Goal: Task Accomplishment & Management: Manage account settings

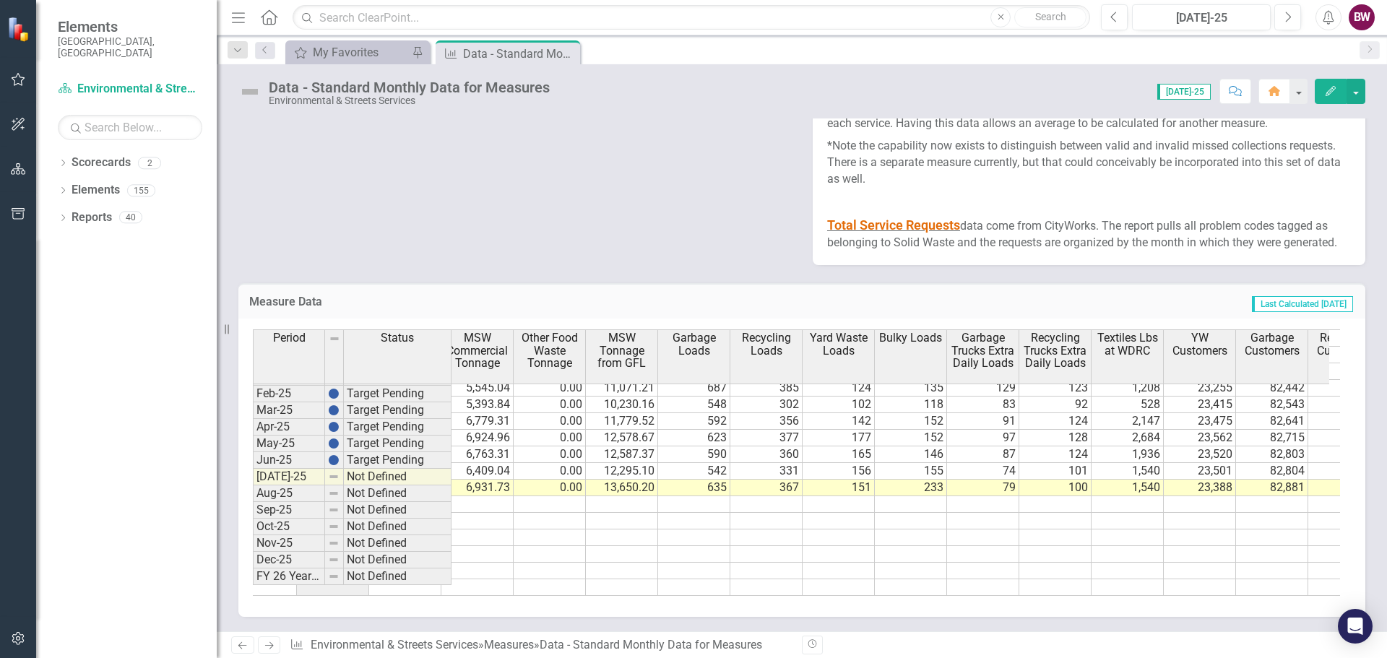
scroll to position [0, 673]
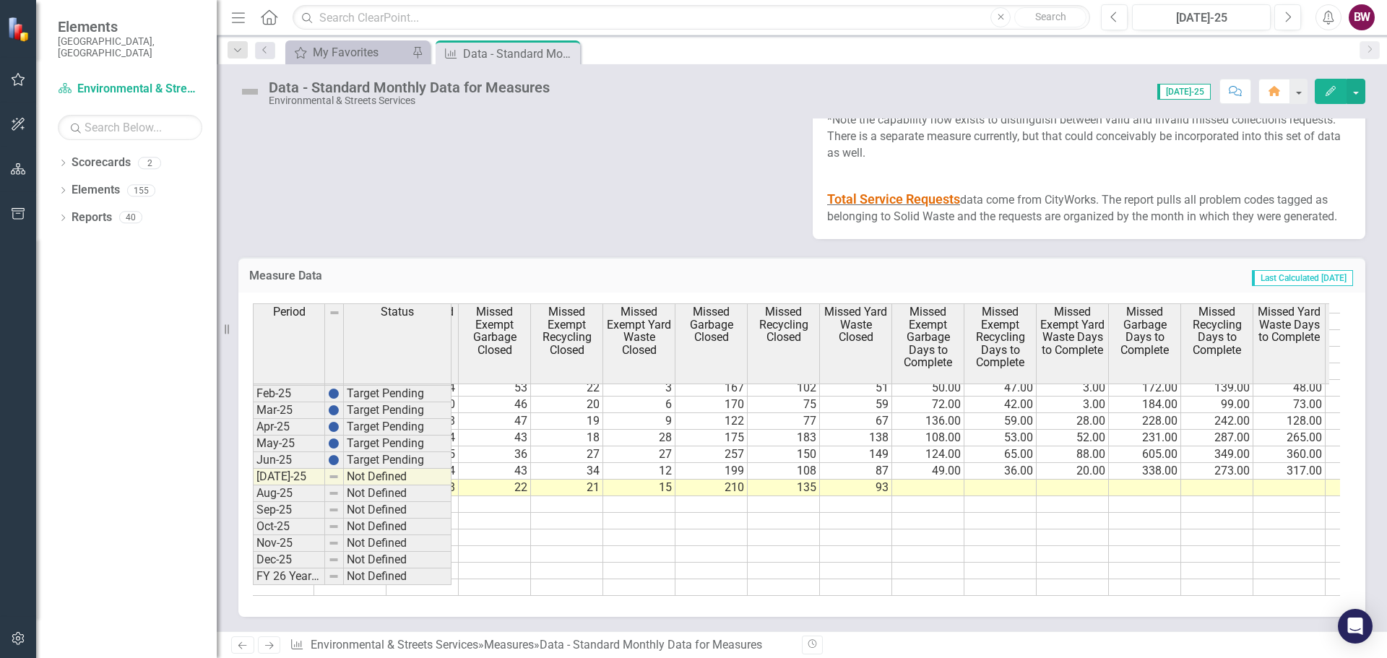
click at [926, 496] on tr "22 21 15 210 135 93 22 21 15 210 135 93 75.40% 75.40% 23.66% 23.66% 389 348 11 …" at bounding box center [929, 488] width 2240 height 17
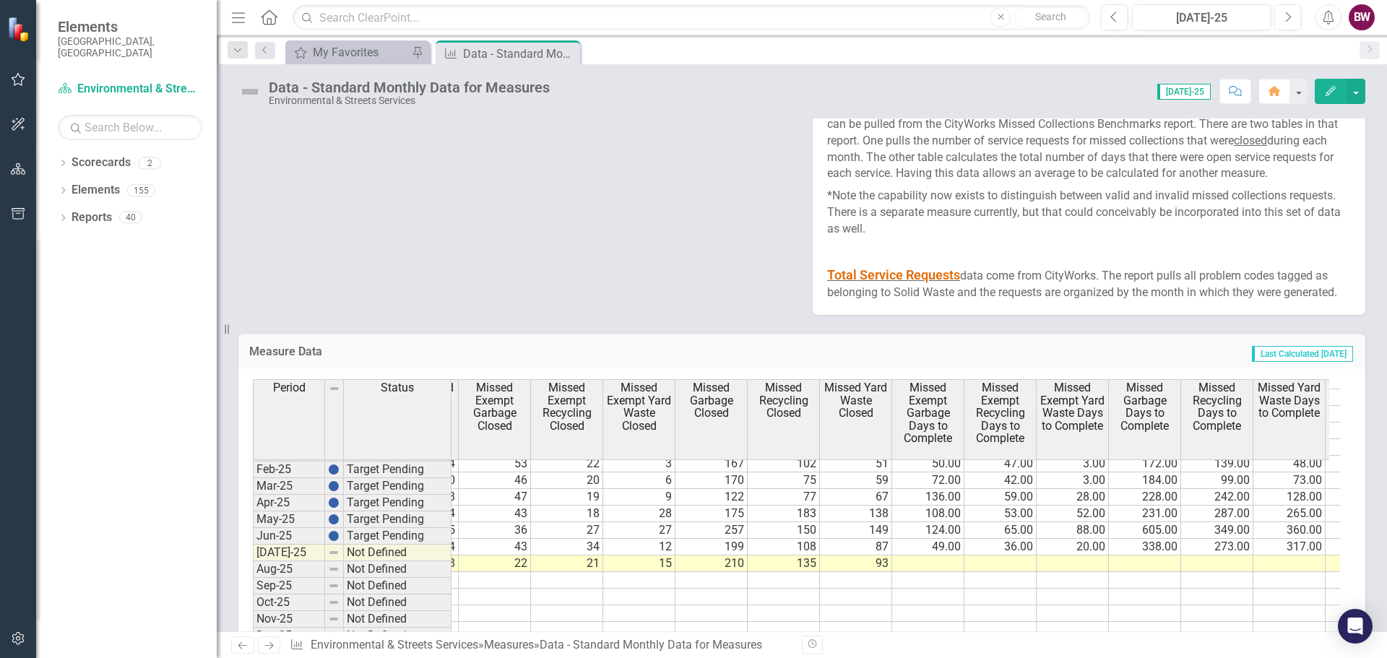
scroll to position [2486, 0]
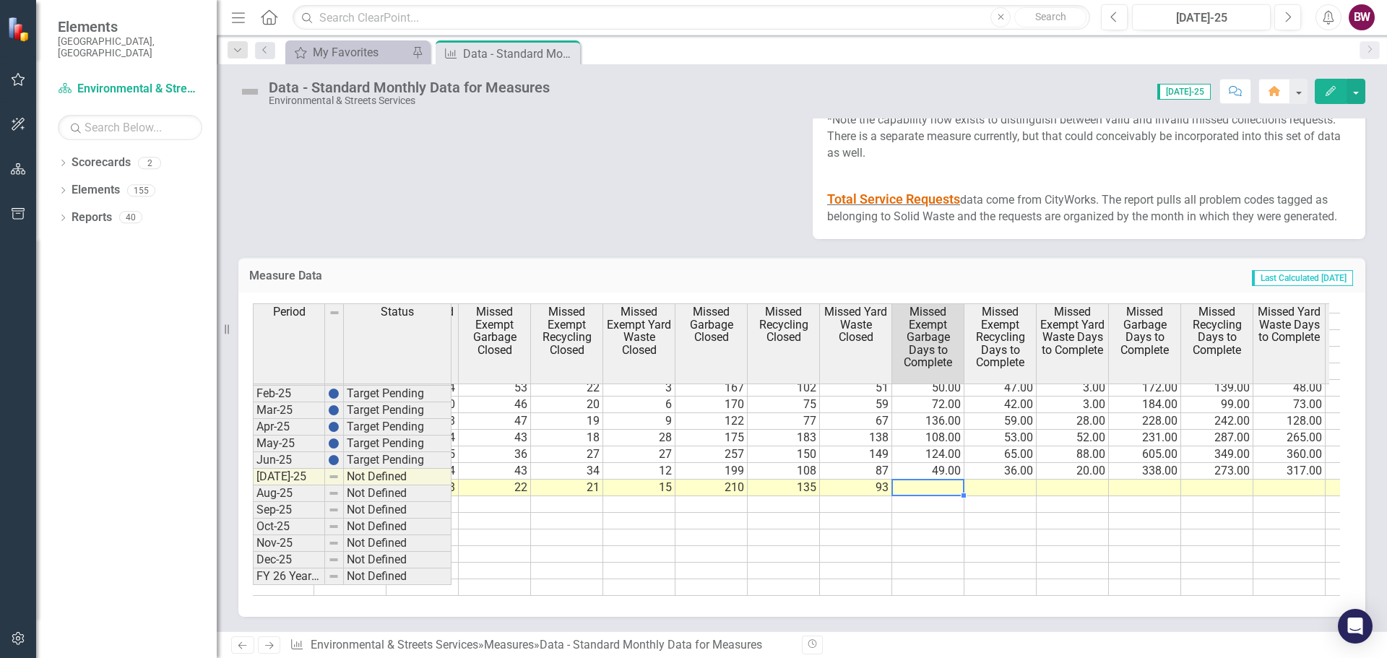
click at [907, 480] on td at bounding box center [928, 488] width 72 height 17
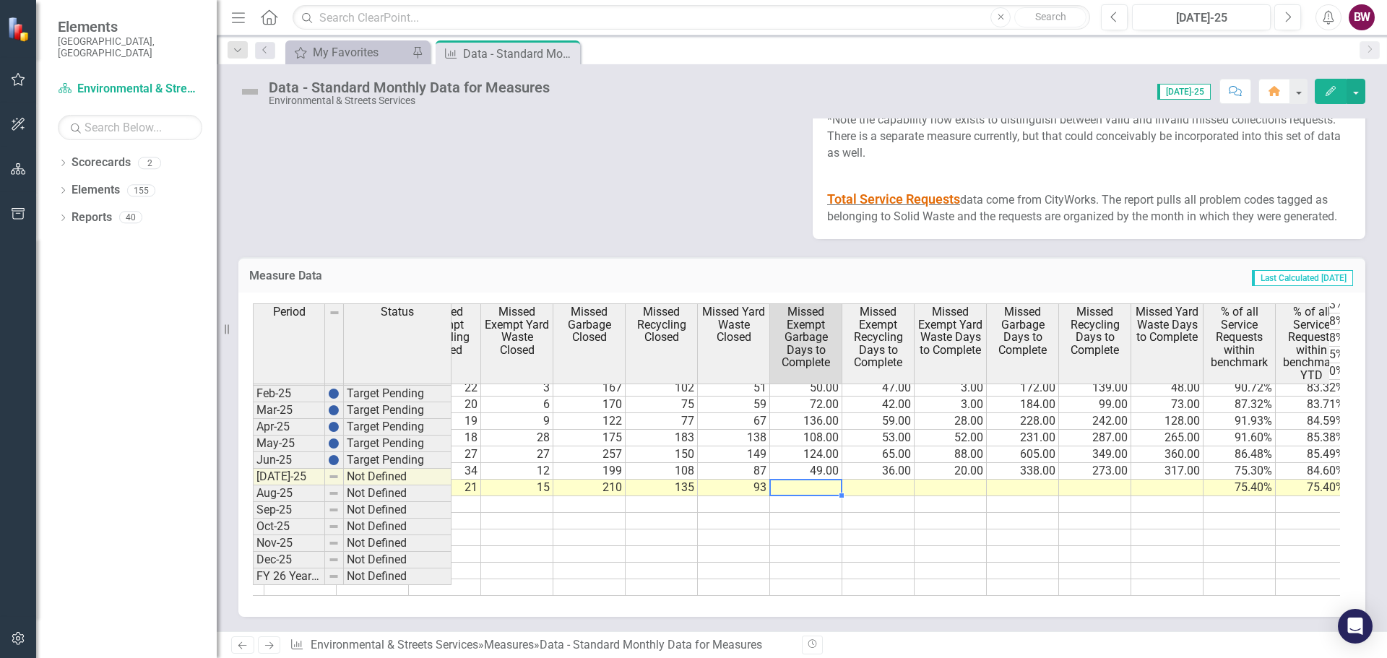
scroll to position [0, 2655]
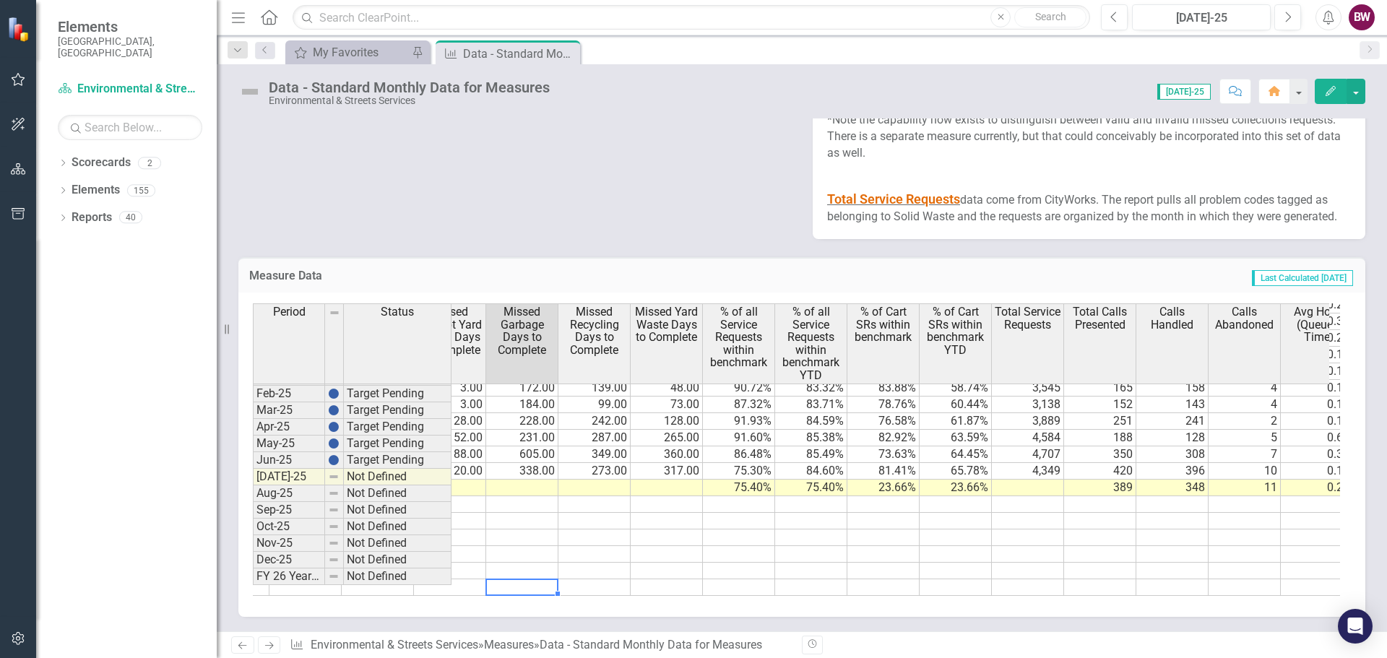
scroll to position [0, 3240]
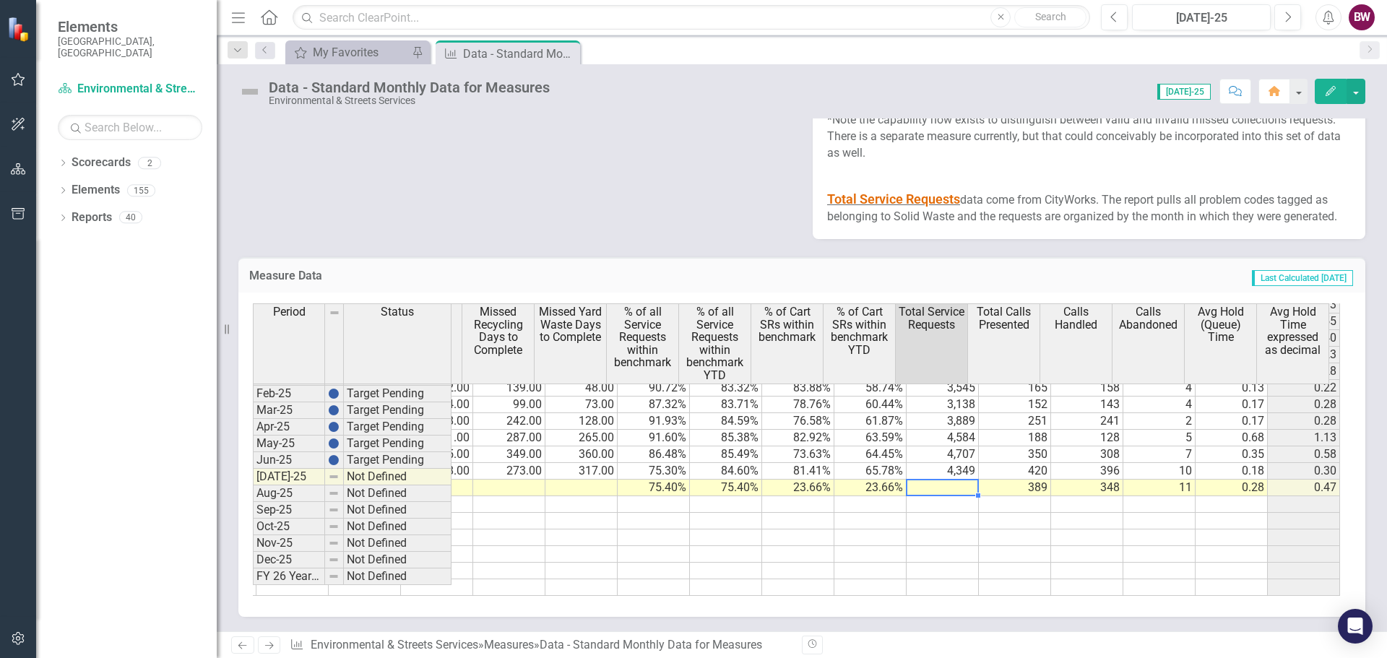
click at [934, 480] on td at bounding box center [943, 488] width 72 height 17
click at [926, 480] on td at bounding box center [943, 488] width 72 height 17
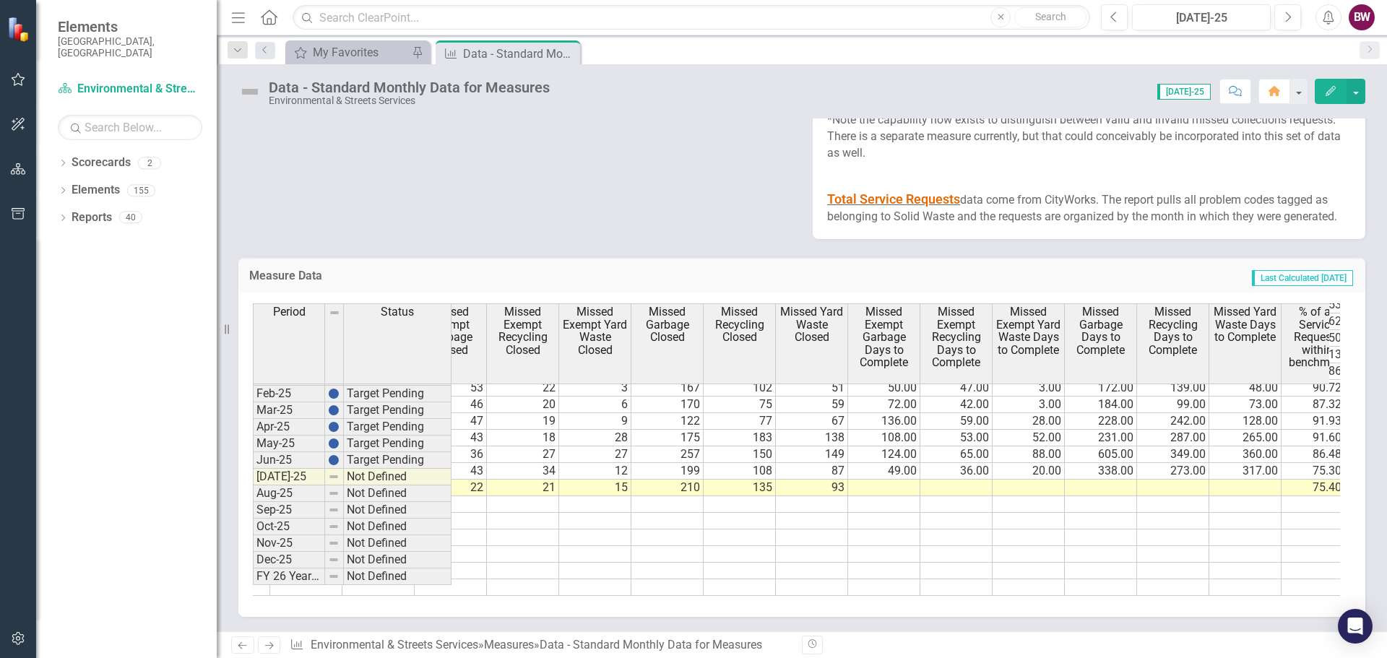
scroll to position [0, 2597]
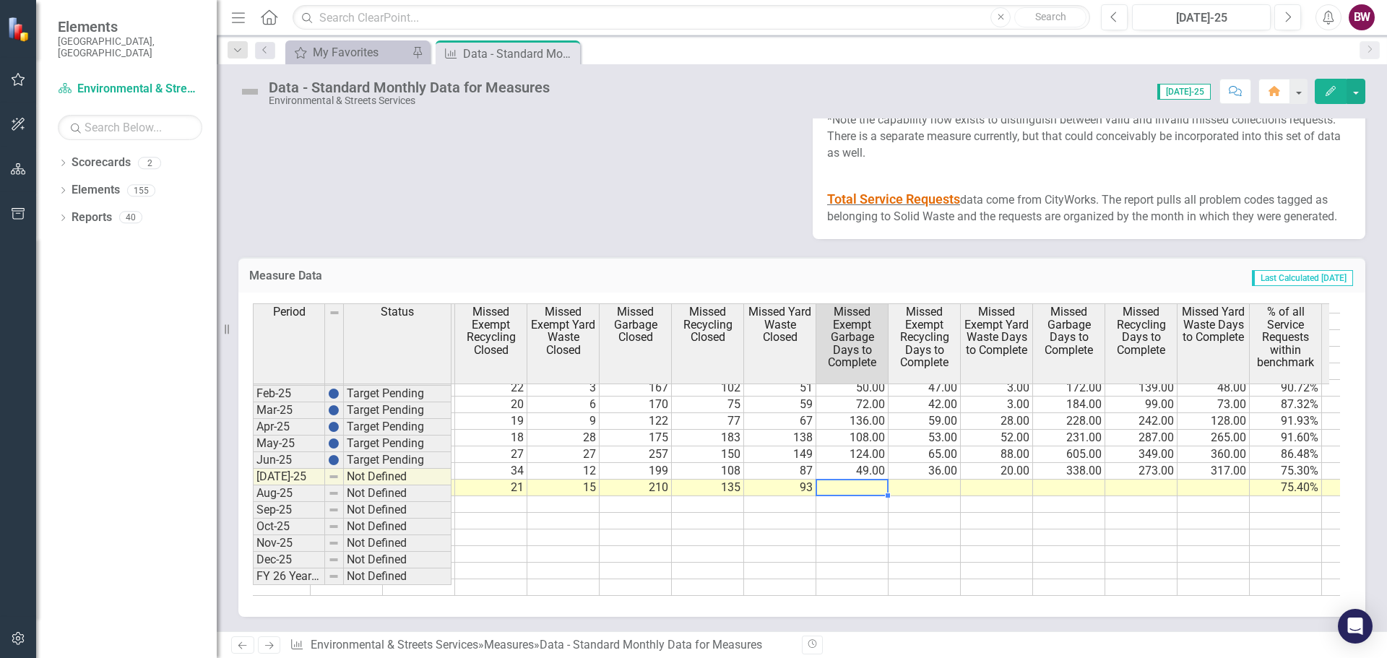
click at [842, 480] on td at bounding box center [852, 488] width 72 height 17
click at [853, 463] on td "49.00" at bounding box center [852, 471] width 72 height 17
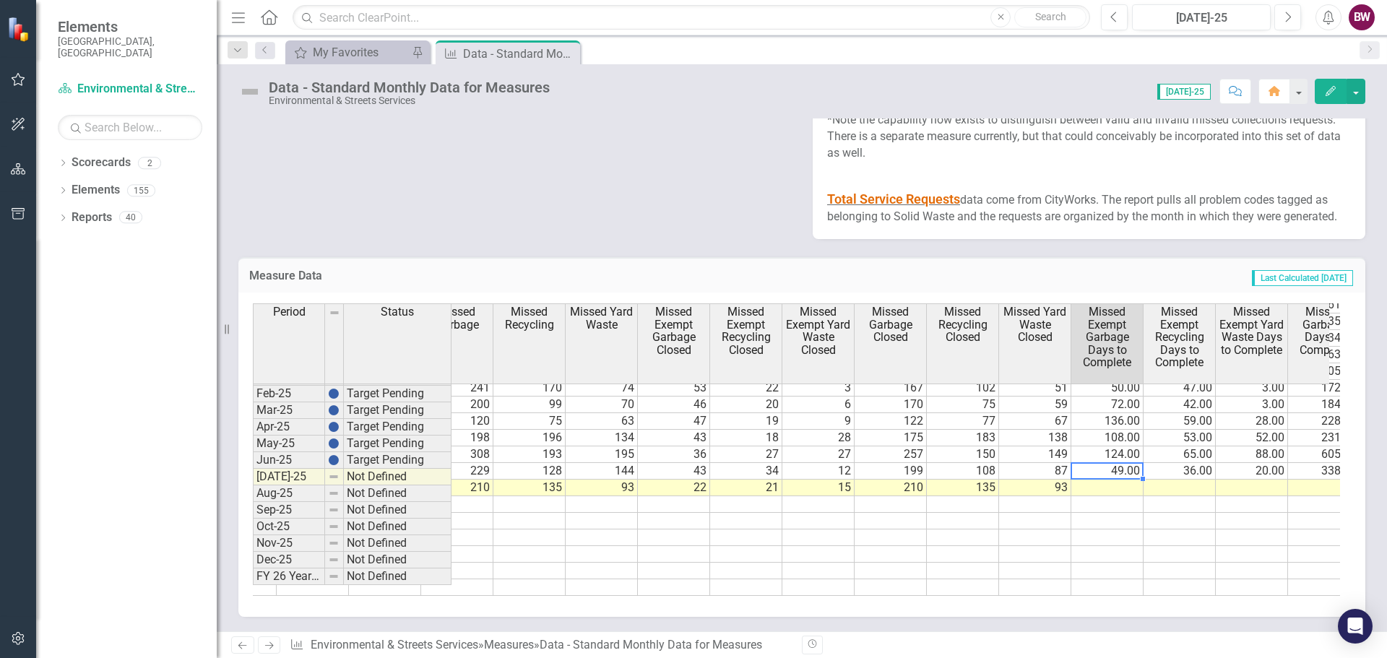
scroll to position [0, 2339]
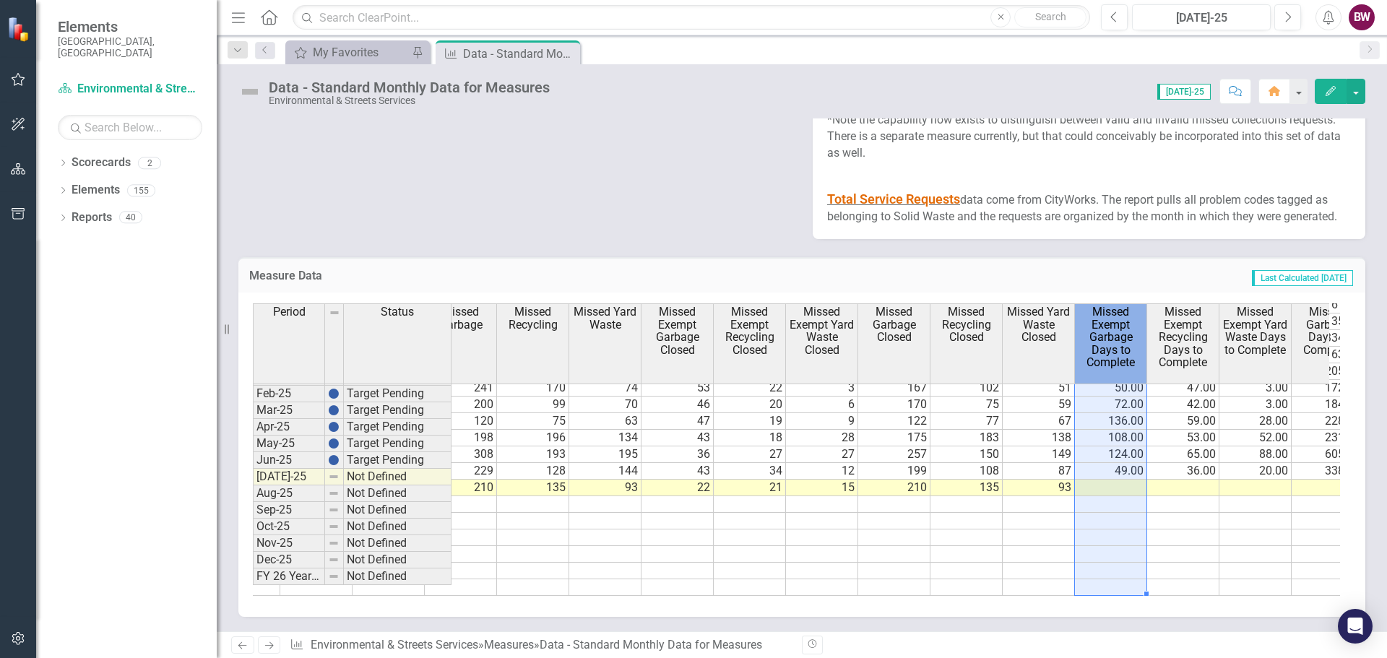
click at [1097, 354] on span "Missed Exempt Garbage Days to Complete" at bounding box center [1111, 338] width 66 height 64
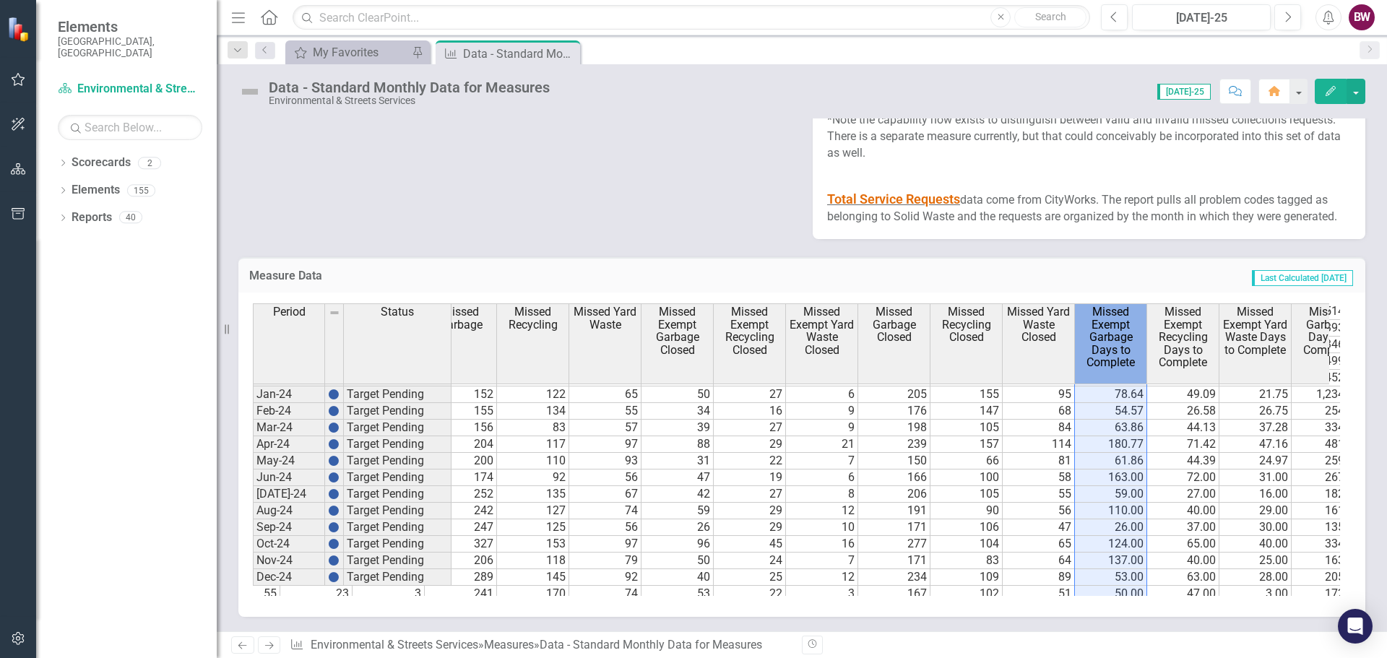
scroll to position [0, 2312]
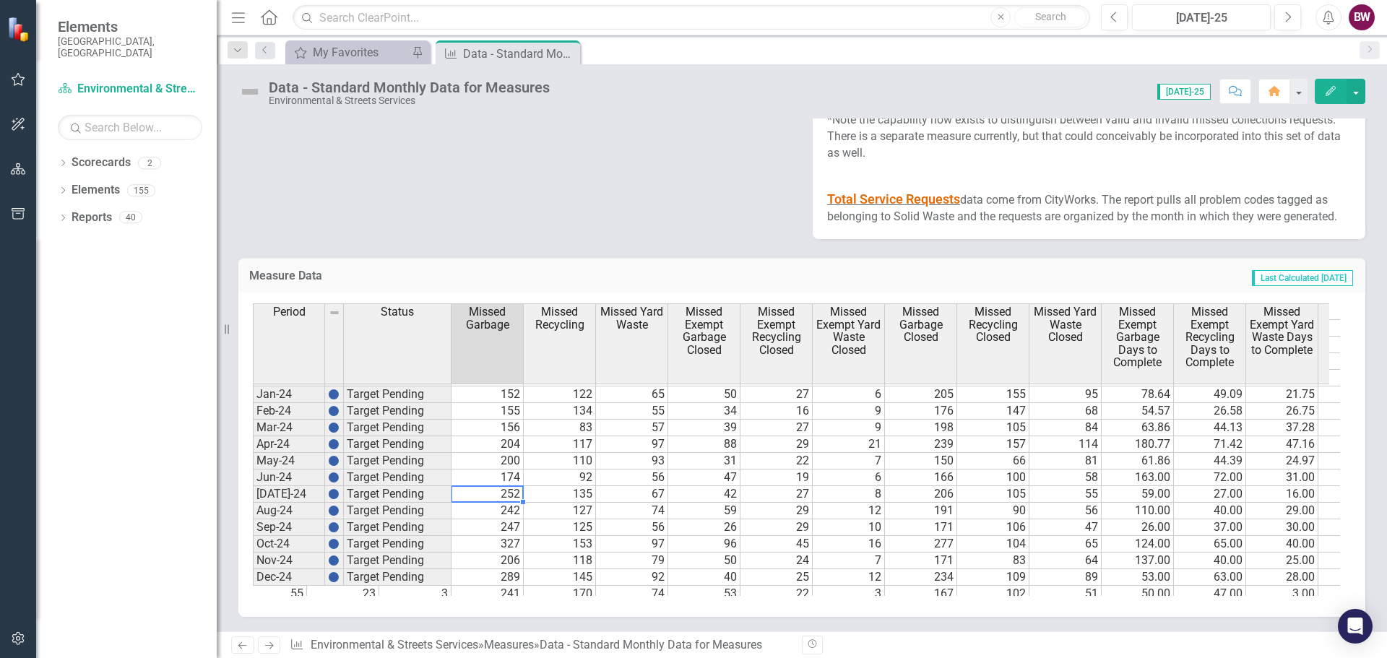
click at [480, 496] on td "252" at bounding box center [488, 494] width 72 height 17
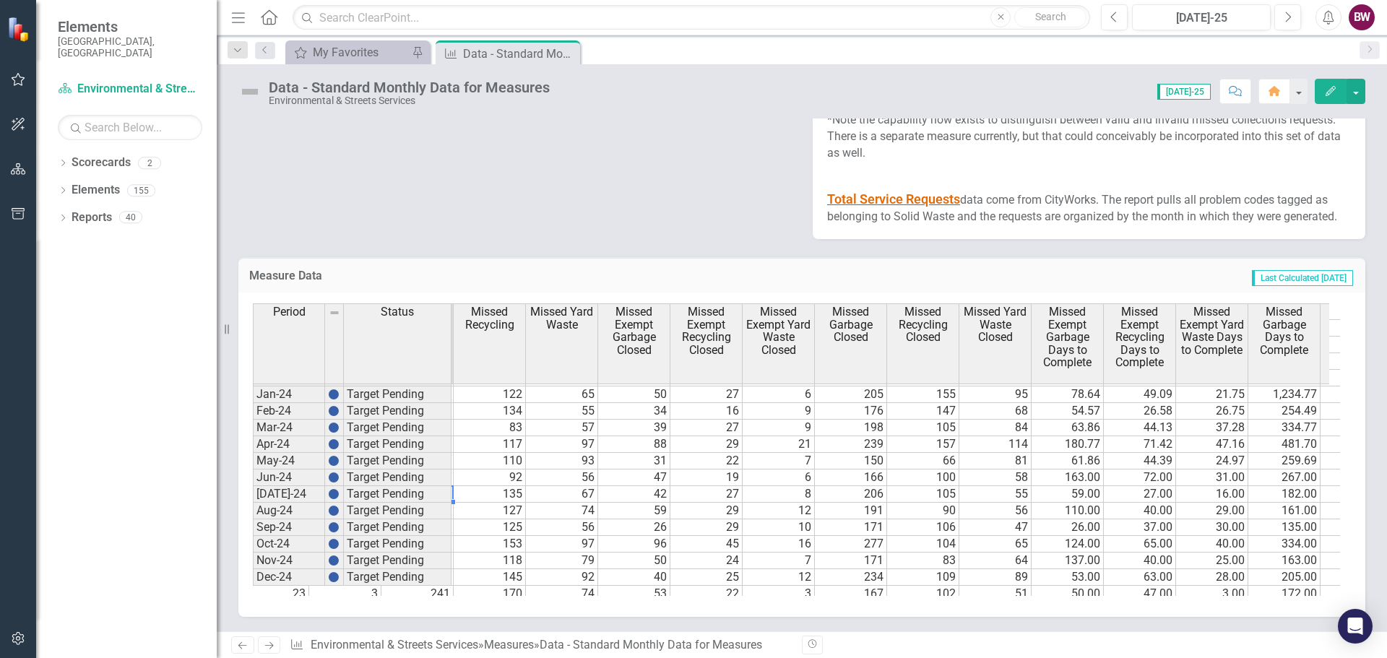
scroll to position [0, 2386]
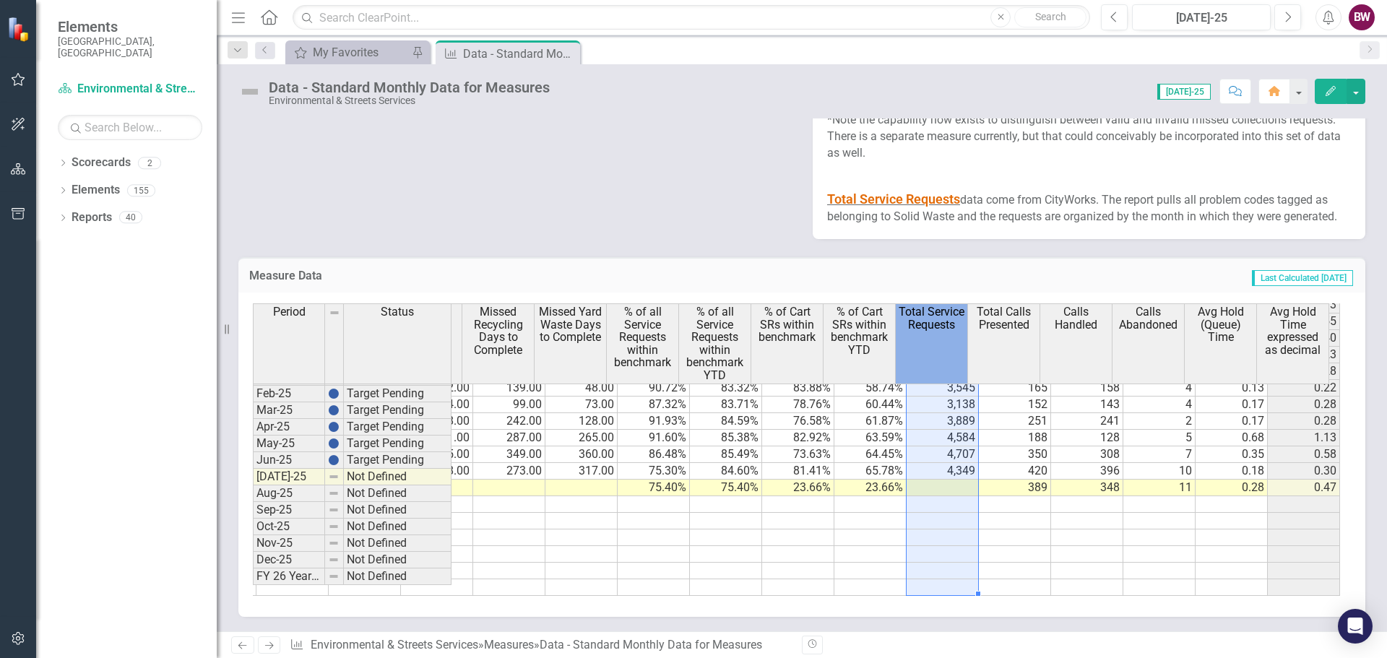
click at [922, 327] on span "Total Service Requests" at bounding box center [932, 318] width 66 height 25
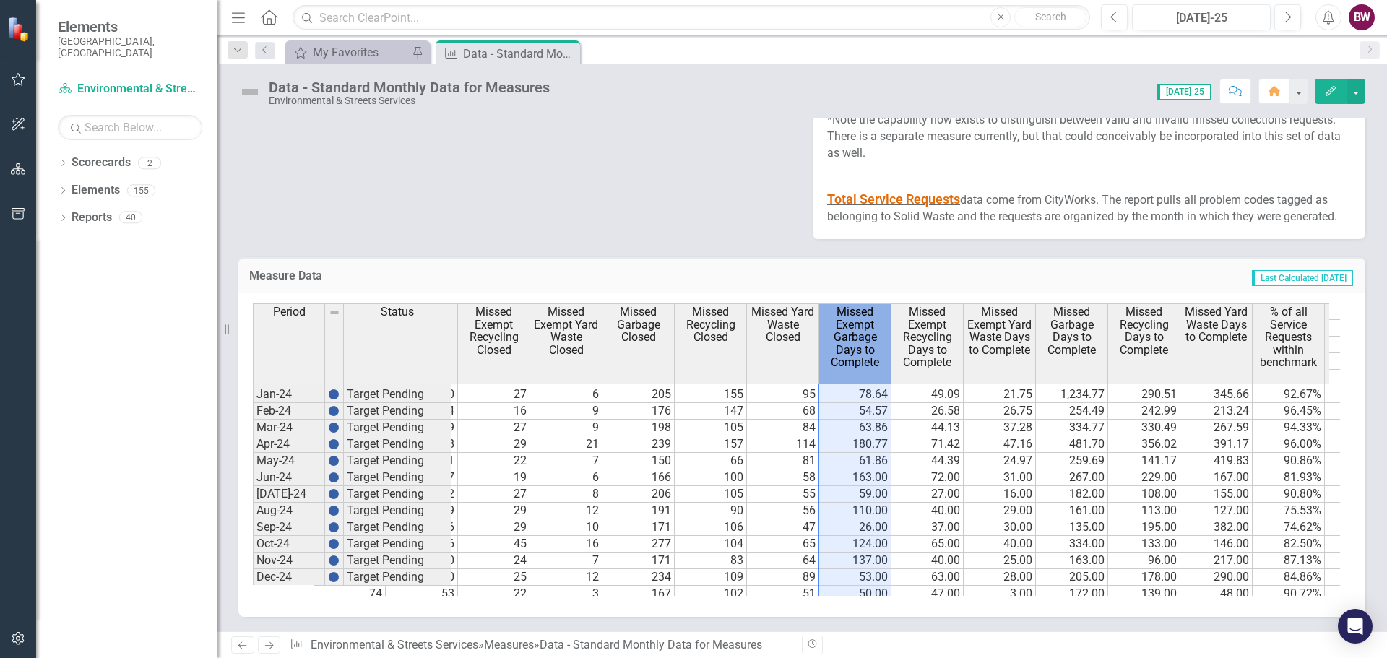
click at [842, 339] on span "Missed Exempt Garbage Days to Complete" at bounding box center [855, 338] width 66 height 64
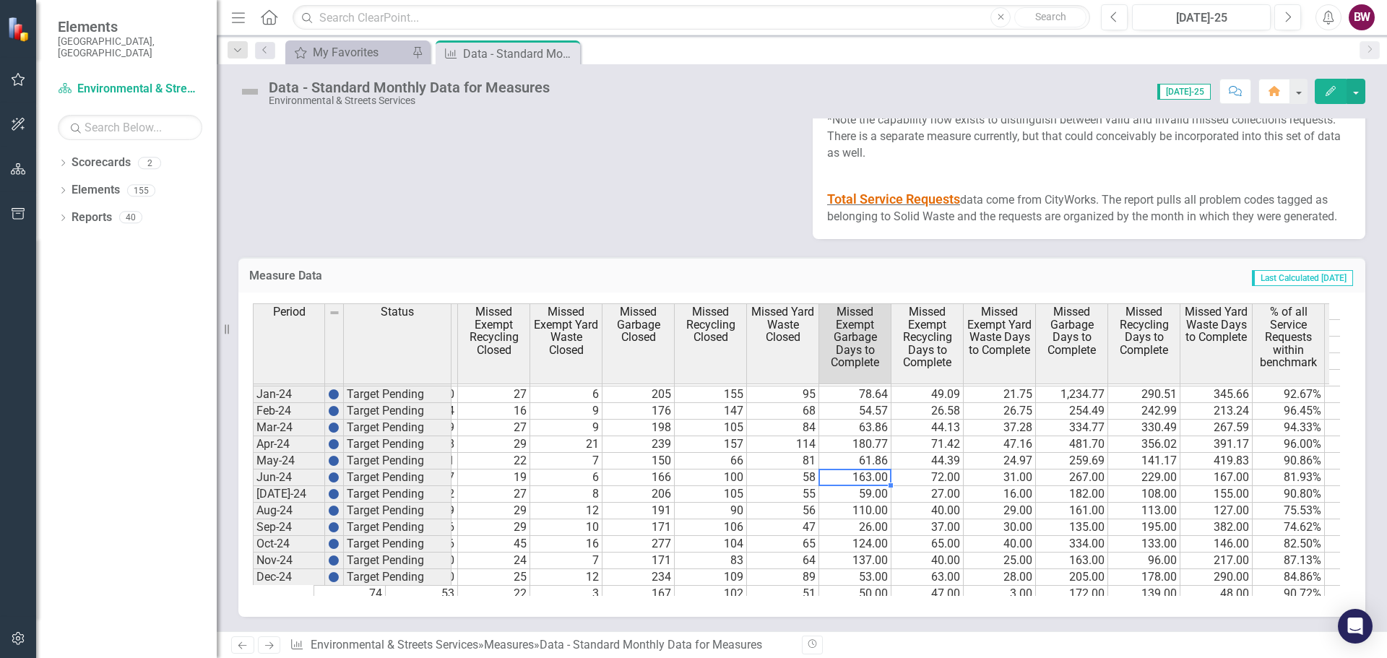
click at [868, 480] on td "163.00" at bounding box center [855, 478] width 72 height 17
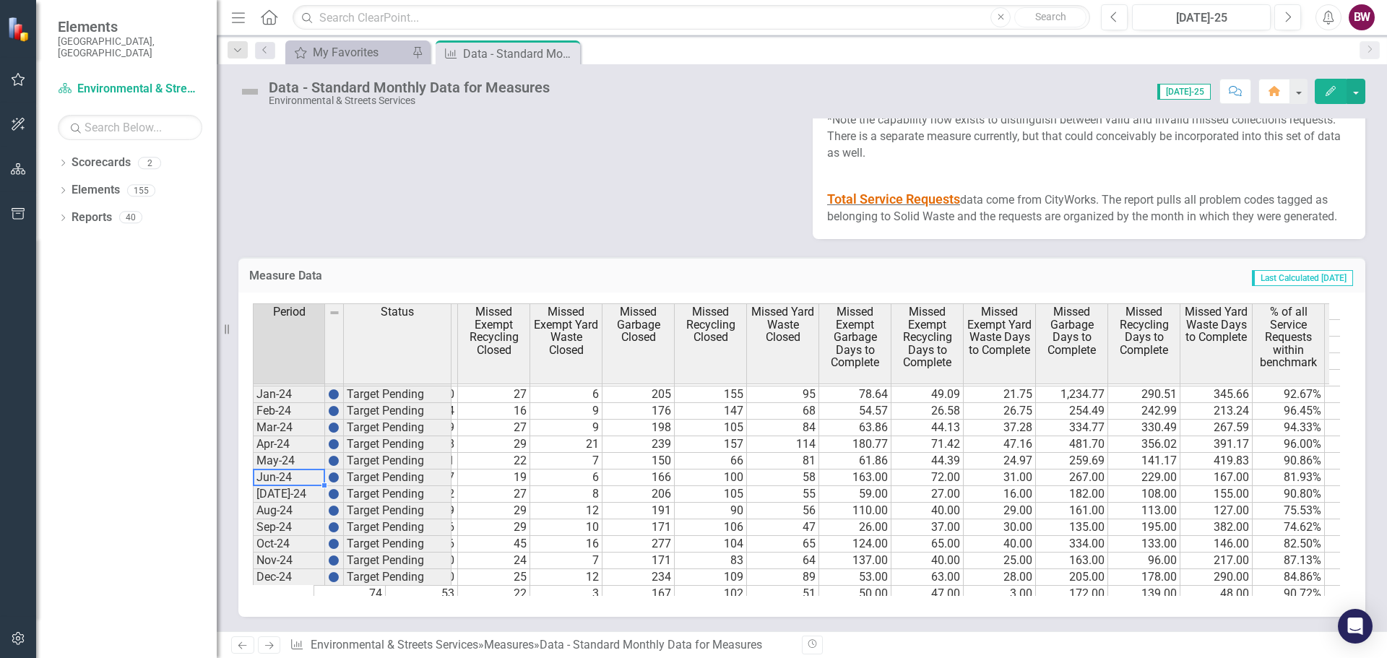
click at [279, 473] on td "Jun-24" at bounding box center [289, 478] width 72 height 17
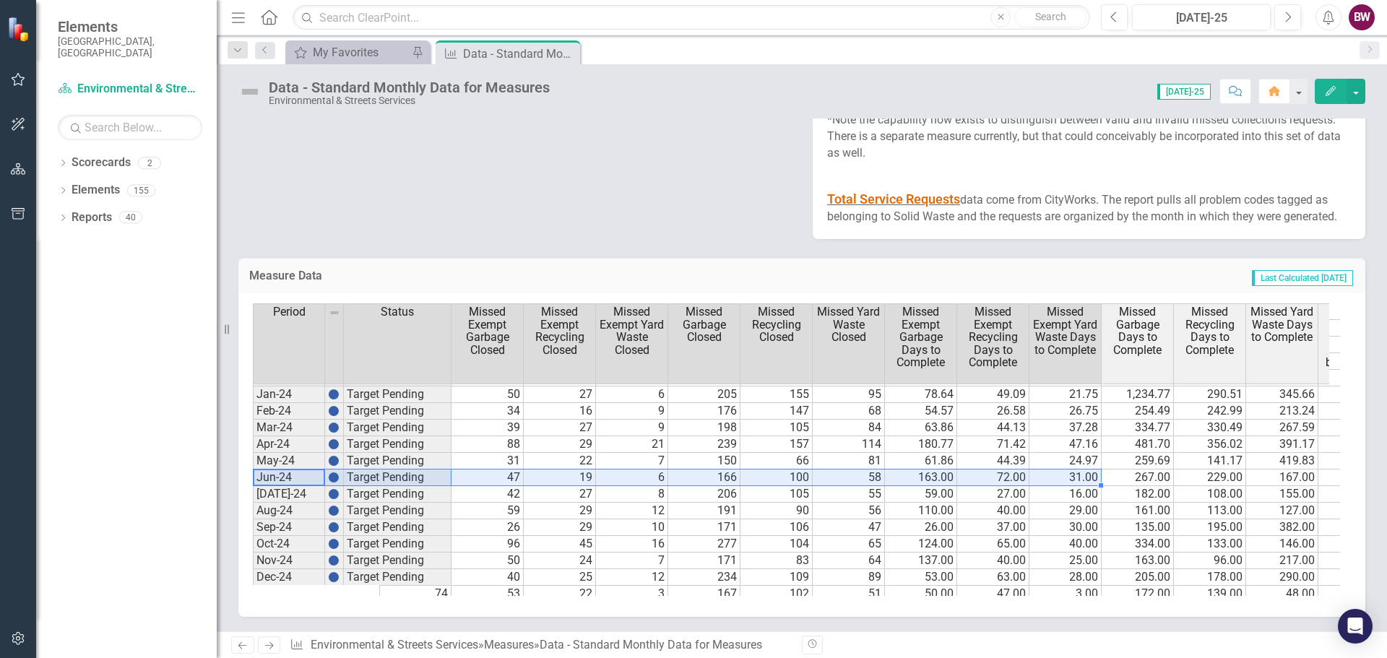
drag, startPoint x: 272, startPoint y: 475, endPoint x: 1046, endPoint y: 476, distance: 774.5
click at [1046, 476] on div "Missed Yard Waste Missed Exempt Garbage Closed Missed Exempt Recycling Closed M…" at bounding box center [796, 449] width 1087 height 293
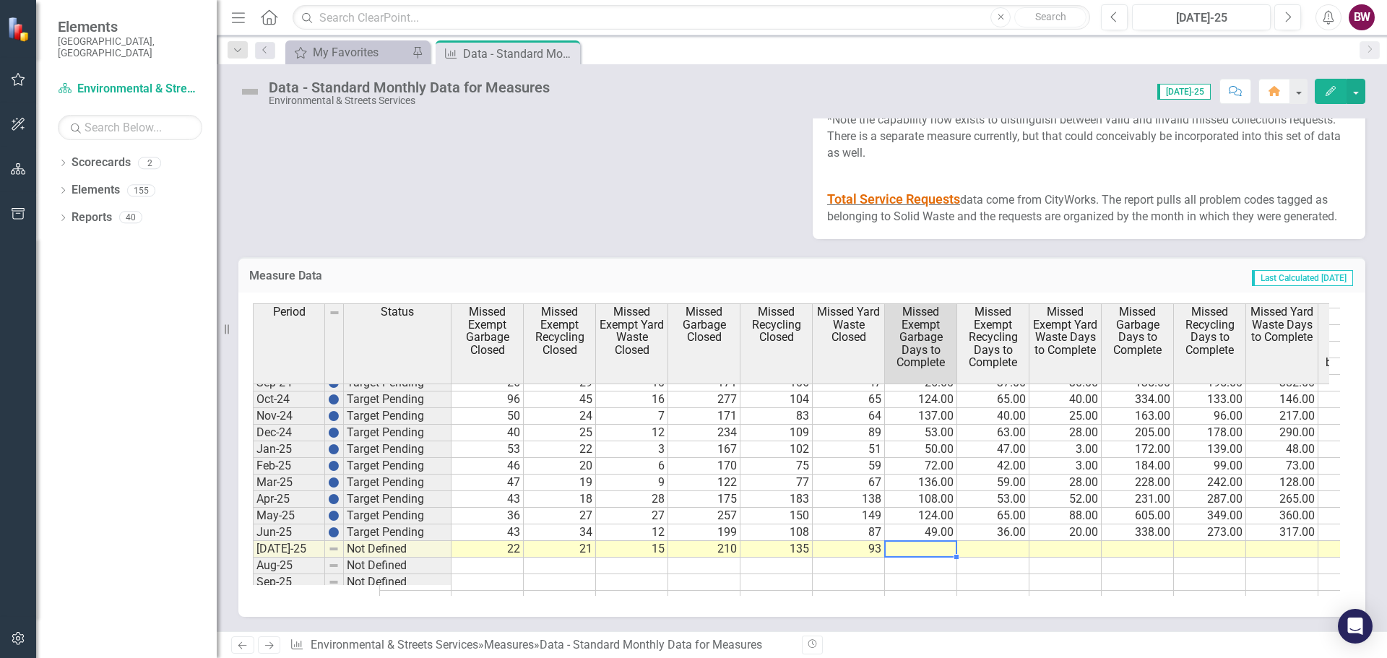
click at [929, 548] on td at bounding box center [921, 549] width 72 height 17
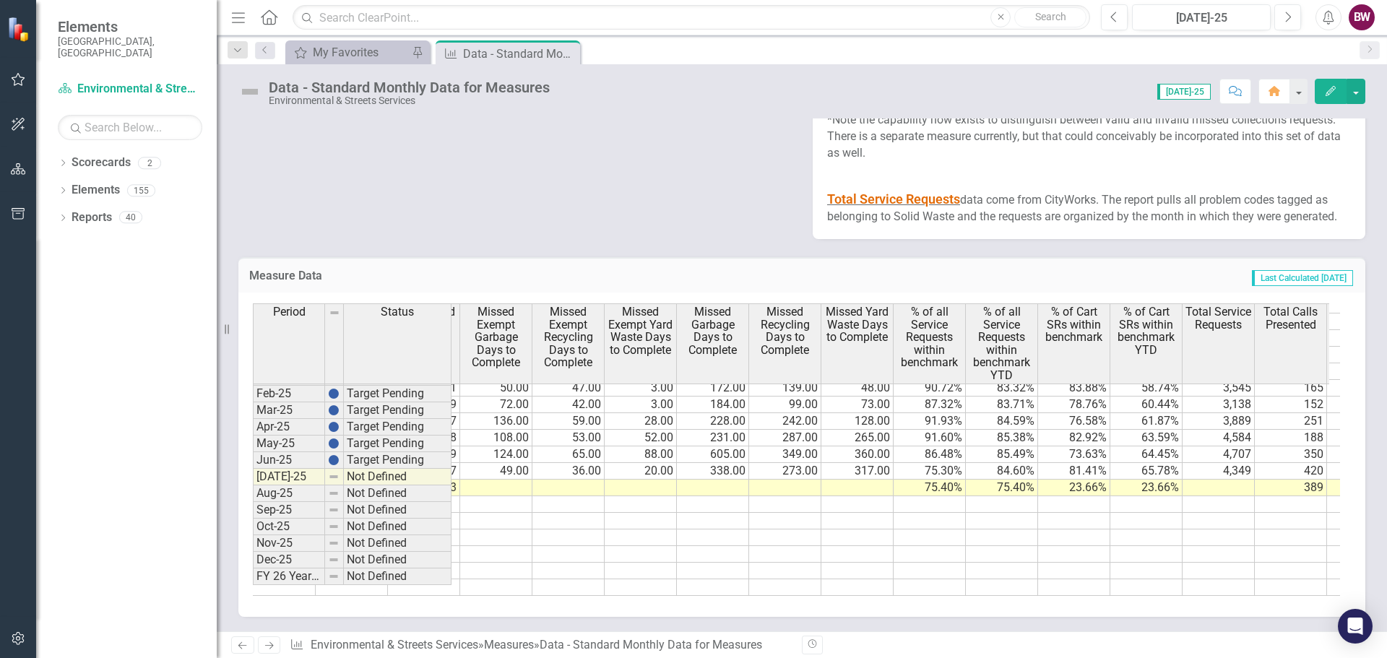
scroll to position [0, 2991]
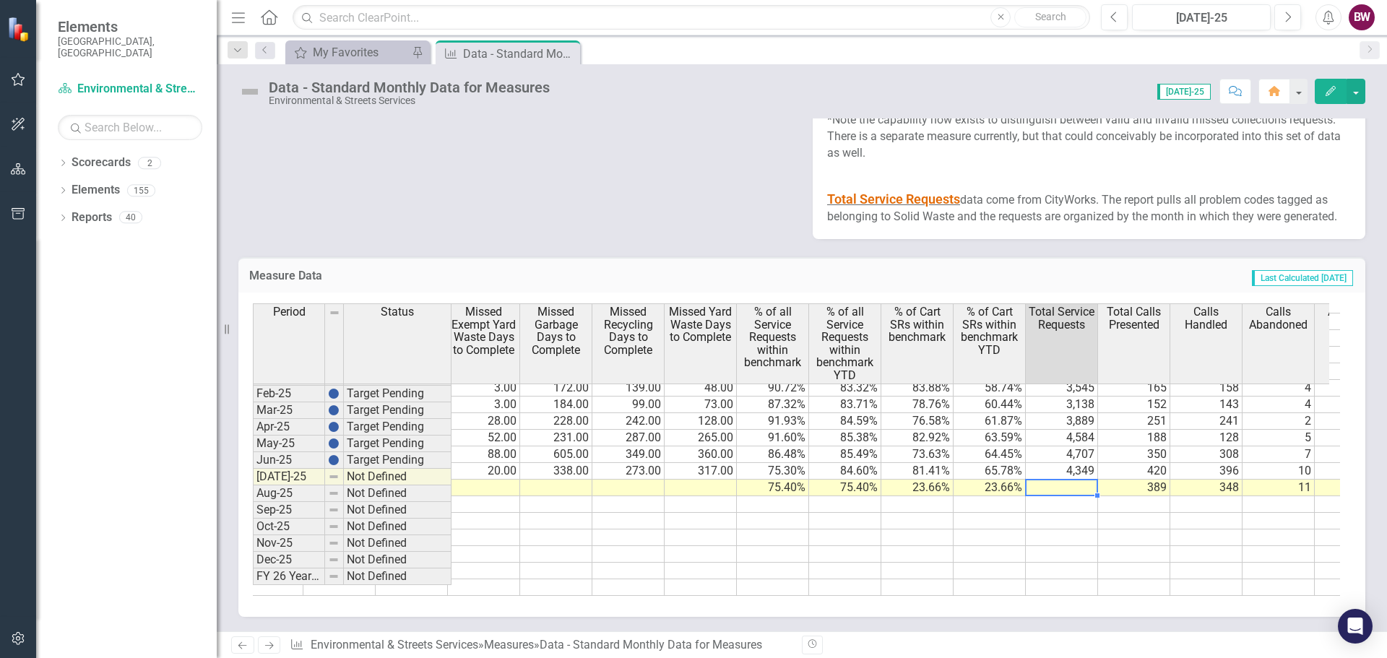
click at [1069, 480] on td at bounding box center [1062, 488] width 72 height 17
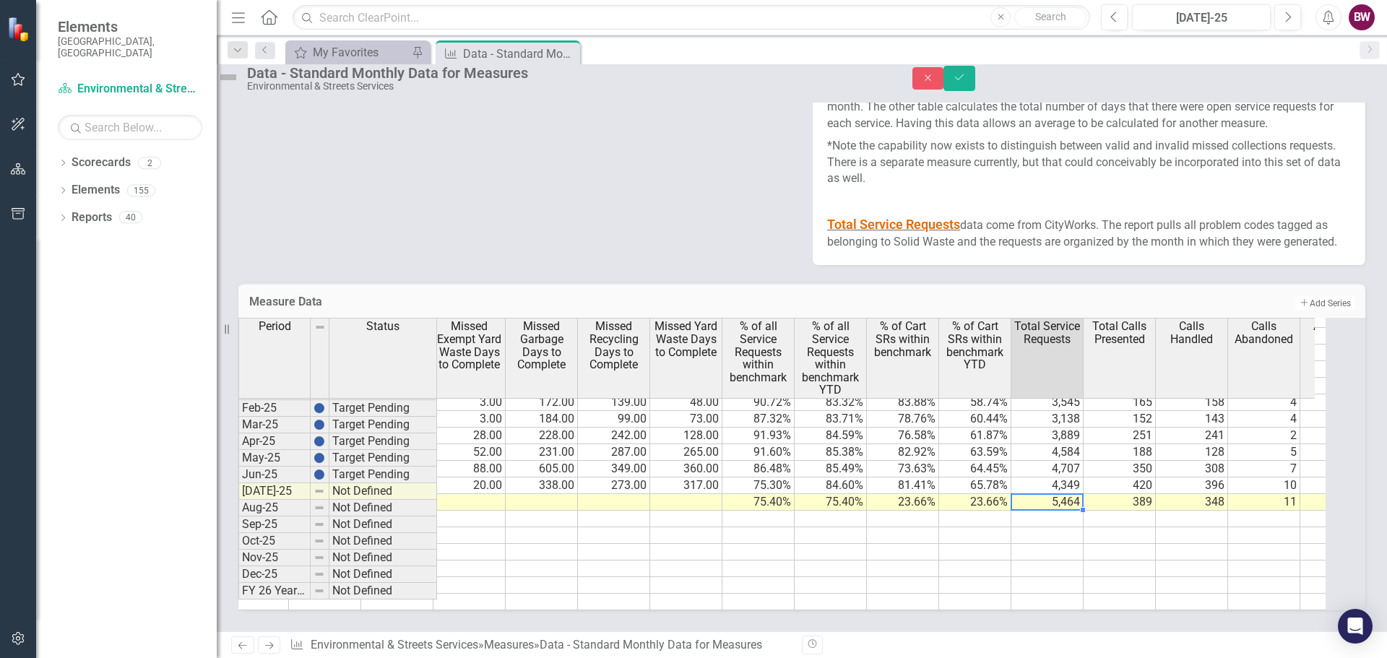
click at [1365, 72] on div "Data - Standard Monthly Data for Measures Environmental & Streets Services Clos…" at bounding box center [802, 77] width 1192 height 27
click at [966, 82] on icon "Save" at bounding box center [959, 77] width 13 height 10
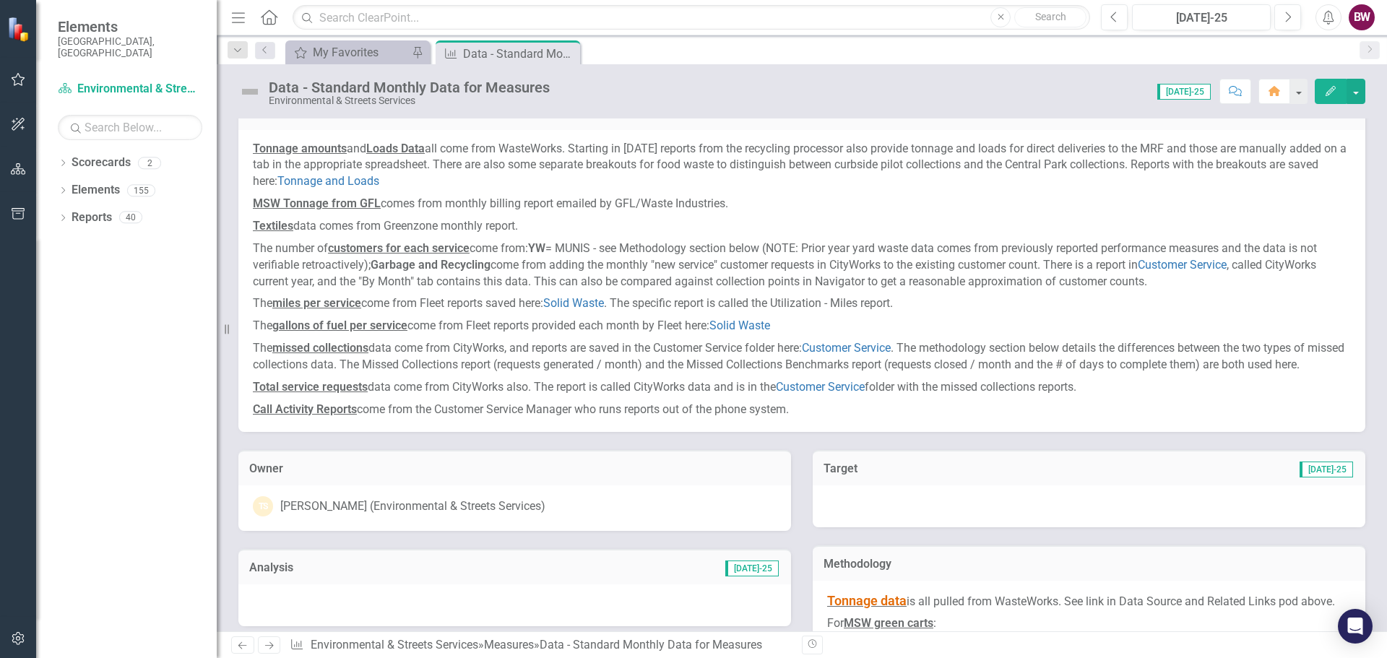
scroll to position [0, 0]
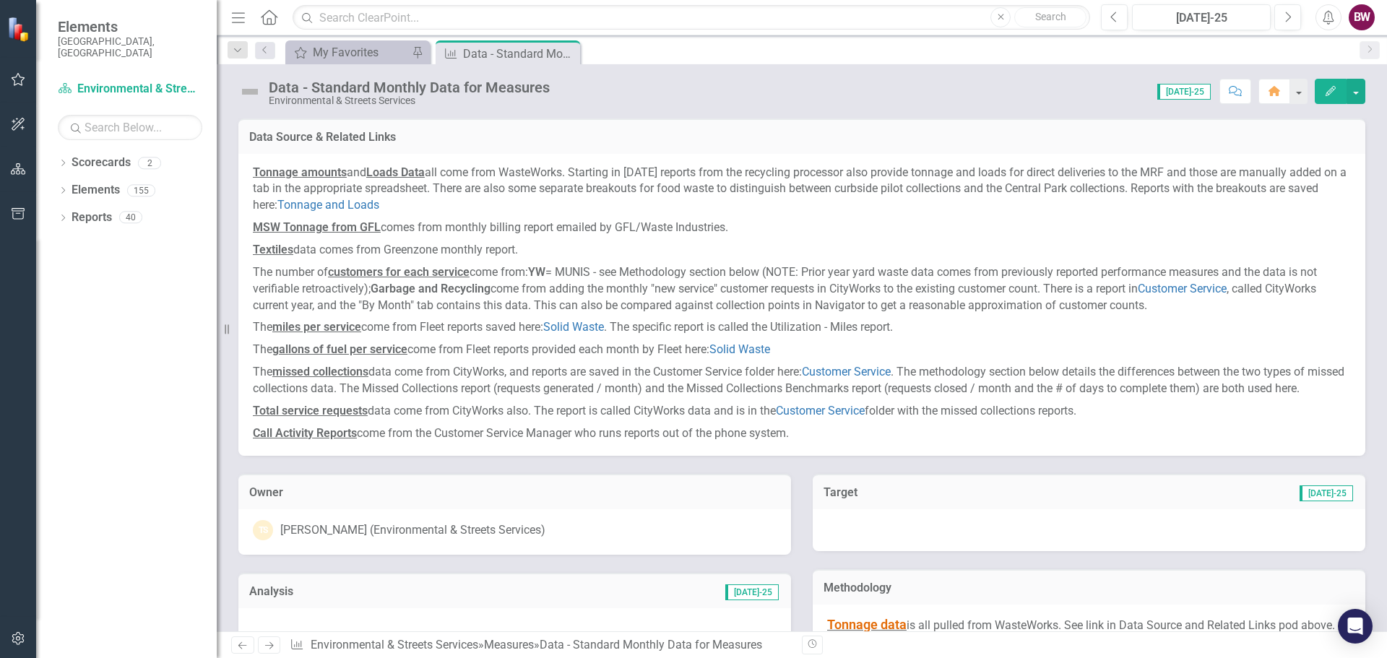
click at [323, 374] on u "missed collections" at bounding box center [320, 372] width 96 height 14
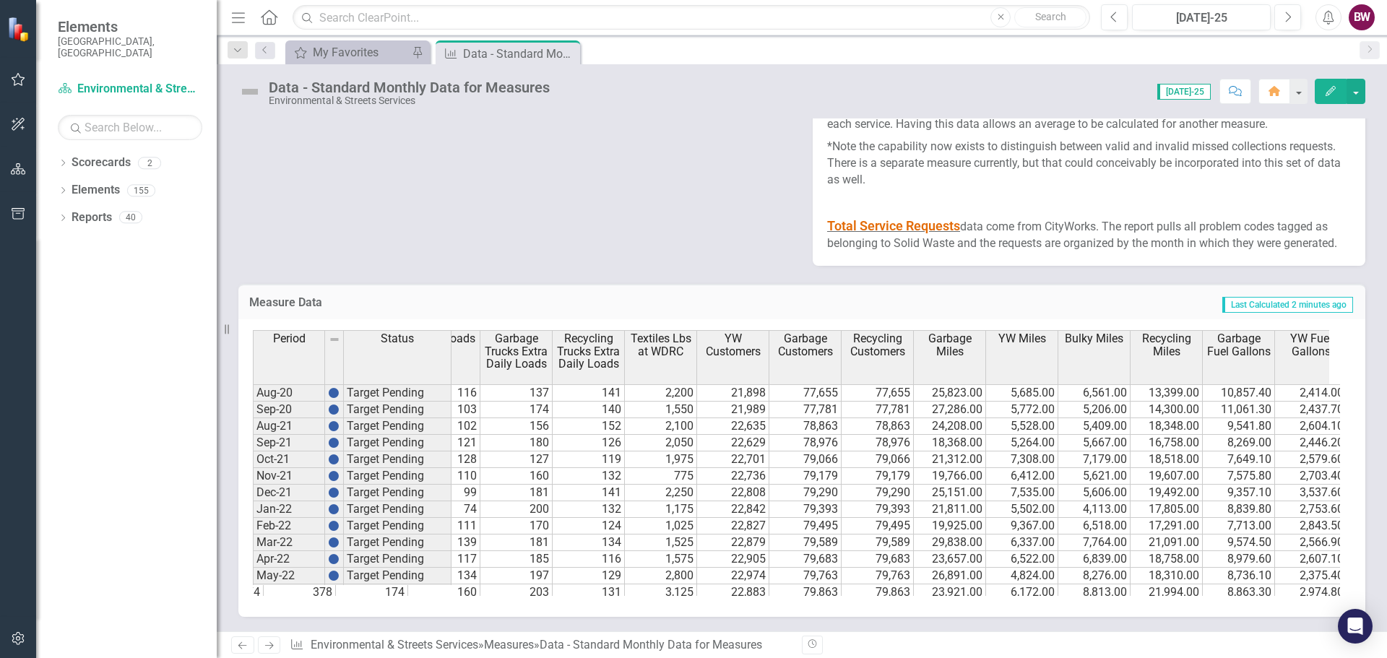
scroll to position [0, 1110]
